Goal: Task Accomplishment & Management: Use online tool/utility

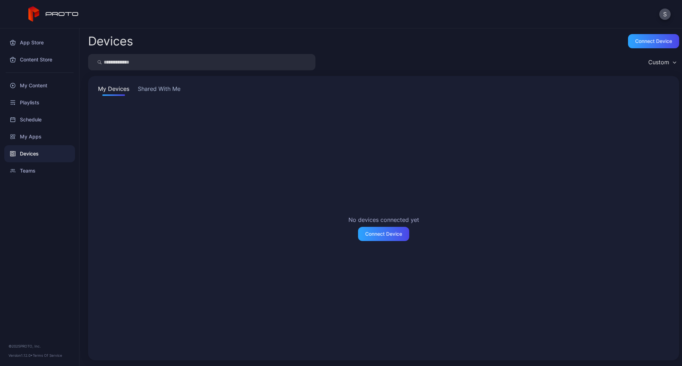
click at [148, 88] on button "Shared With Me" at bounding box center [158, 90] width 45 height 11
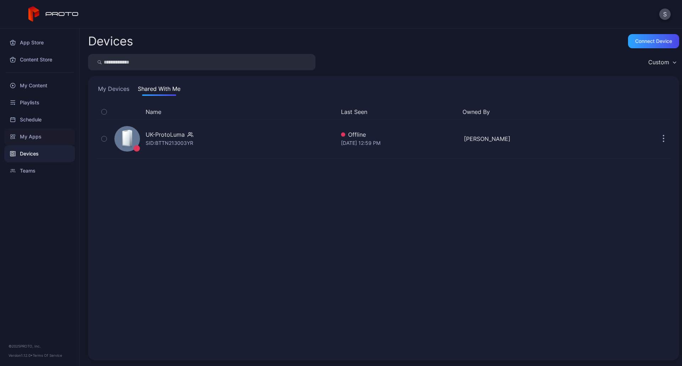
click at [21, 139] on div "My Apps" at bounding box center [39, 136] width 71 height 17
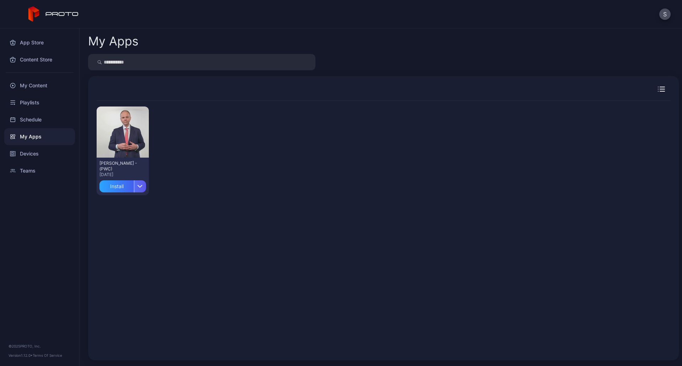
click at [139, 185] on icon "button" at bounding box center [140, 186] width 5 height 3
click at [120, 206] on button "Install" at bounding box center [122, 207] width 60 height 23
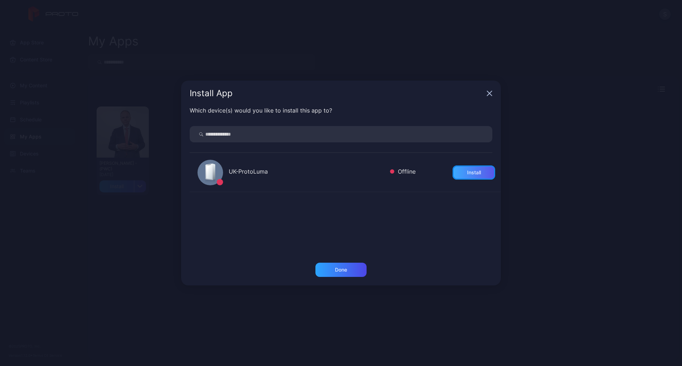
click at [453, 174] on div "Install" at bounding box center [474, 173] width 43 height 14
click at [348, 263] on div "Done" at bounding box center [341, 270] width 51 height 14
